Goal: Task Accomplishment & Management: Complete application form

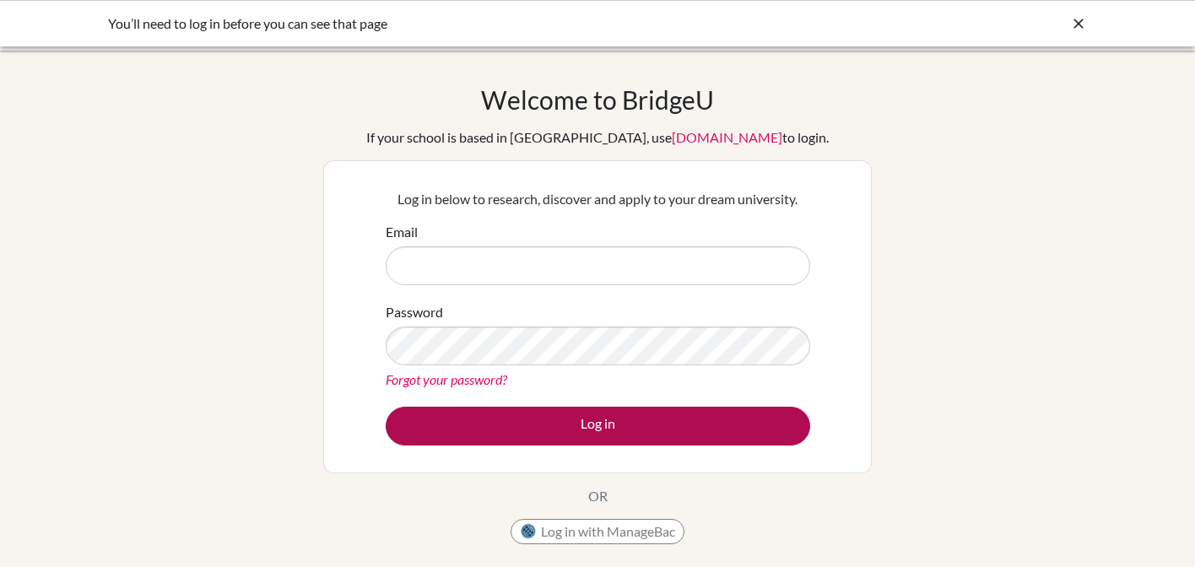
type input "kcaraway@topamail.com"
click at [518, 424] on button "Log in" at bounding box center [598, 426] width 424 height 39
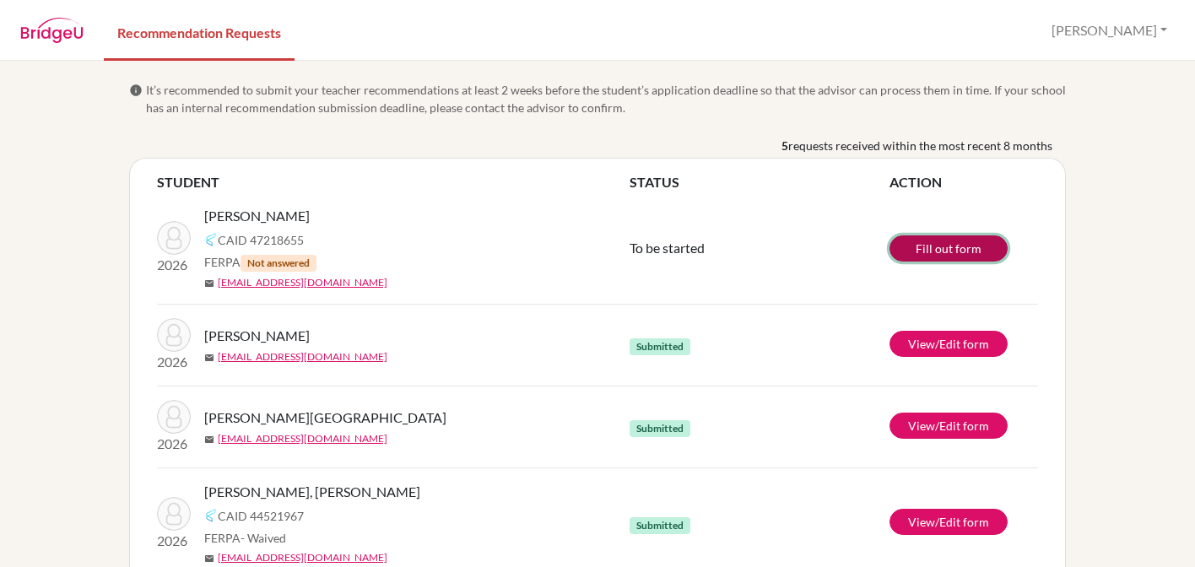
click at [931, 250] on link "Fill out form" at bounding box center [948, 248] width 118 height 26
